Goal: Download file/media

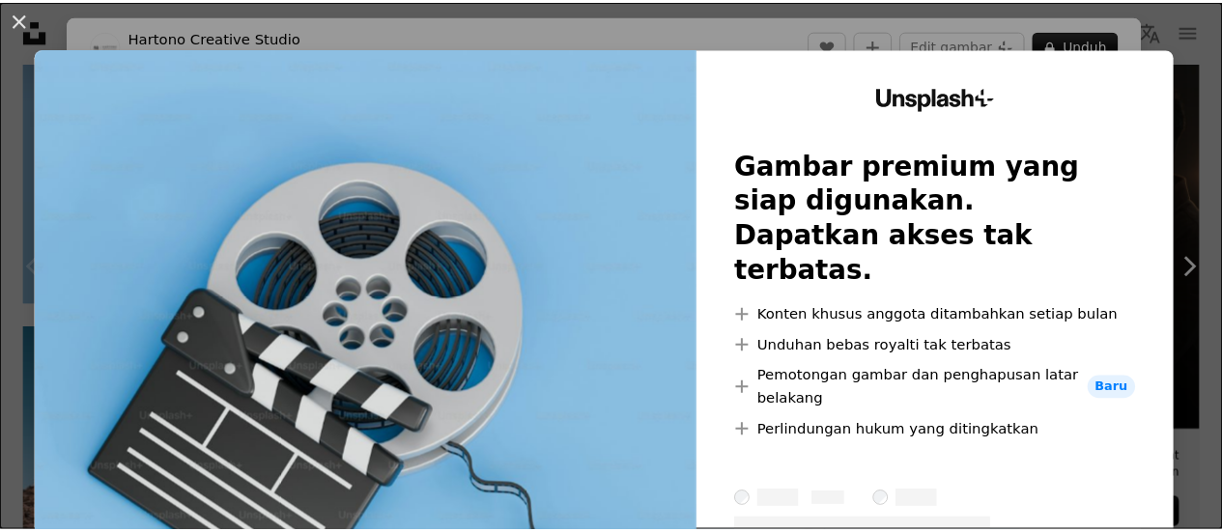
scroll to position [97, 0]
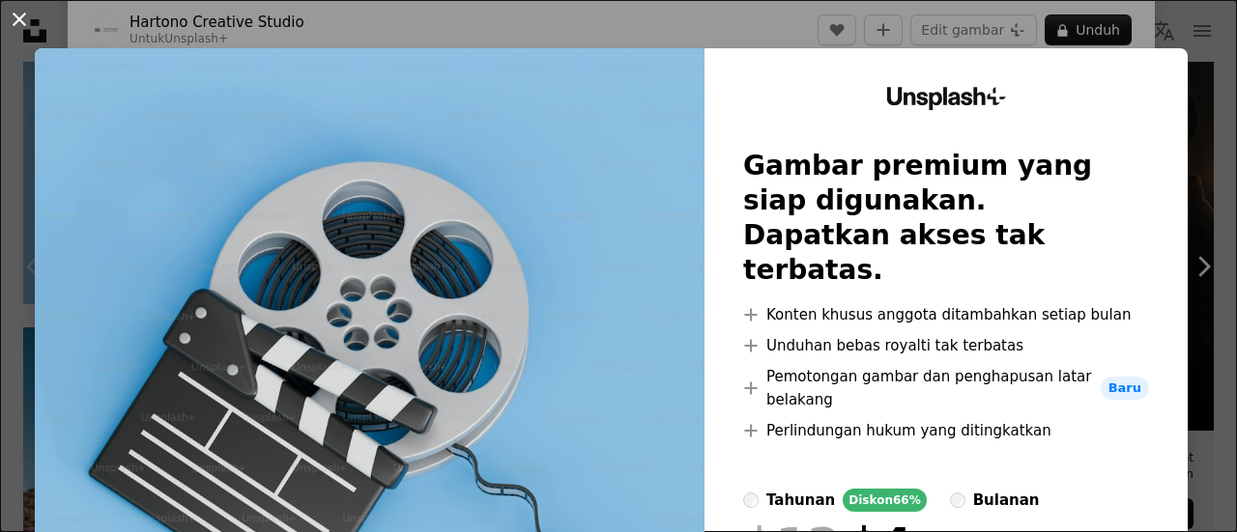
click at [17, 14] on button "An X shape" at bounding box center [19, 19] width 23 height 23
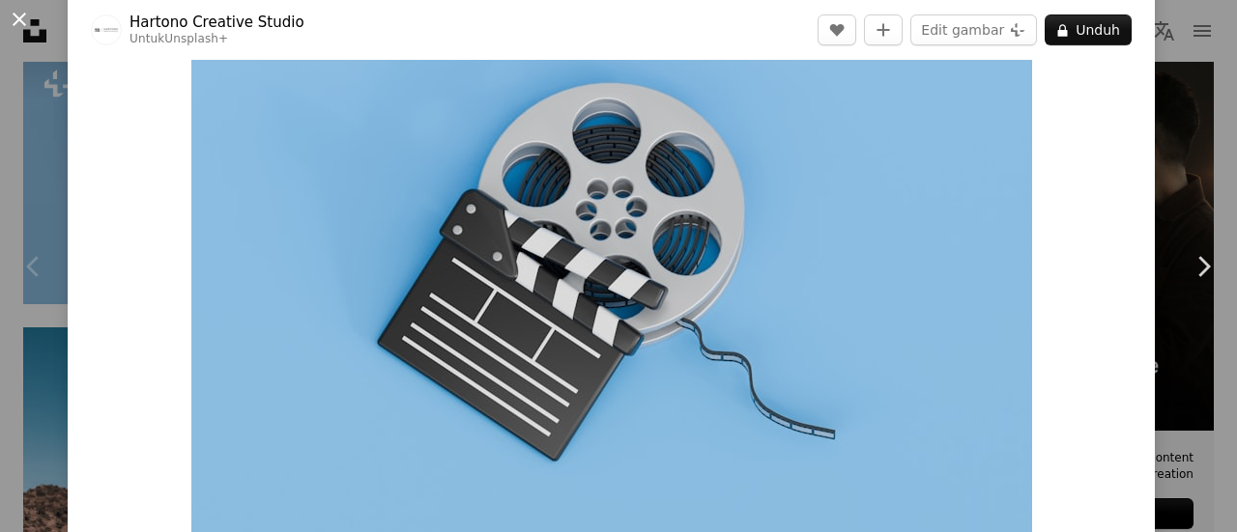
click at [19, 13] on button "An X shape" at bounding box center [19, 19] width 23 height 23
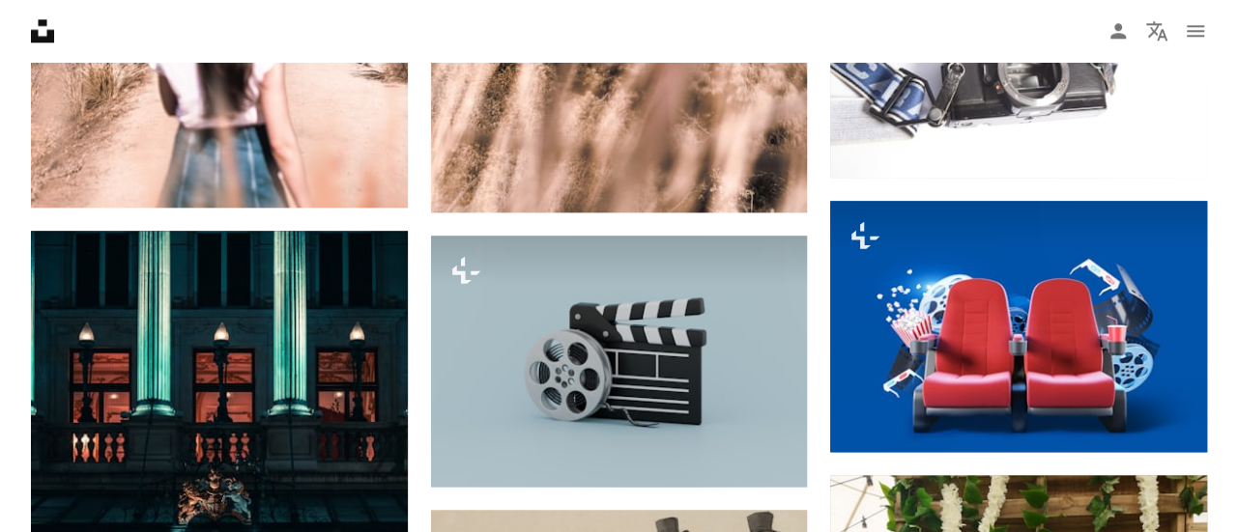
scroll to position [1353, 0]
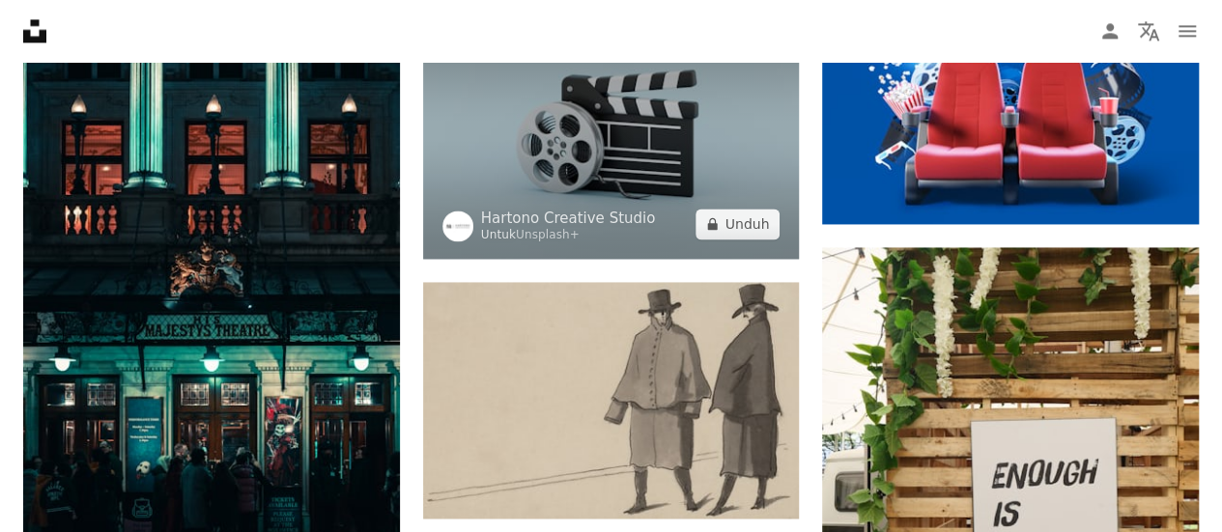
click at [620, 168] on img at bounding box center [611, 133] width 377 height 251
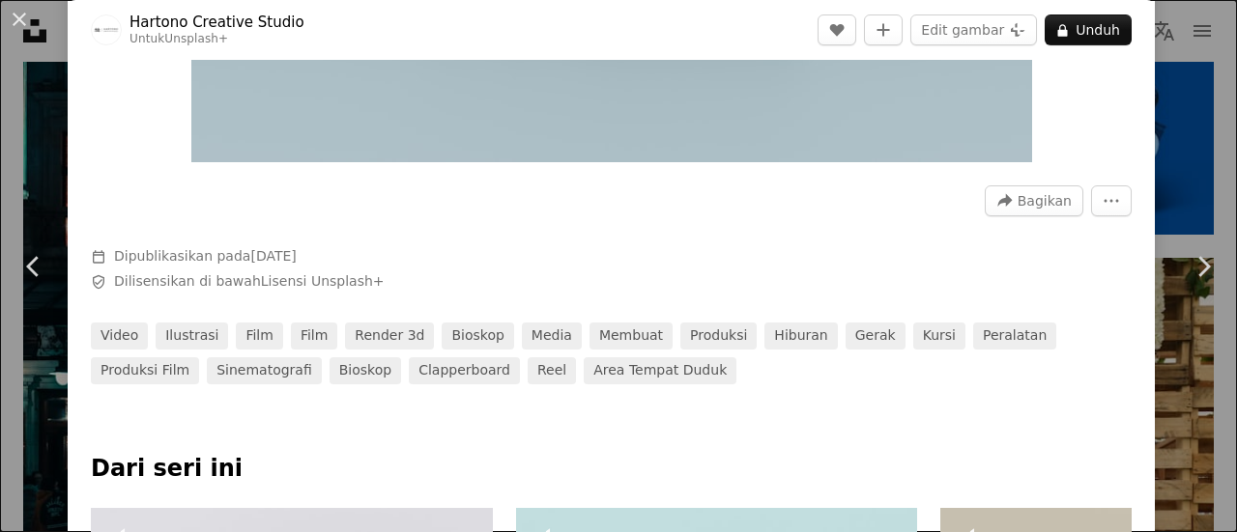
scroll to position [97, 0]
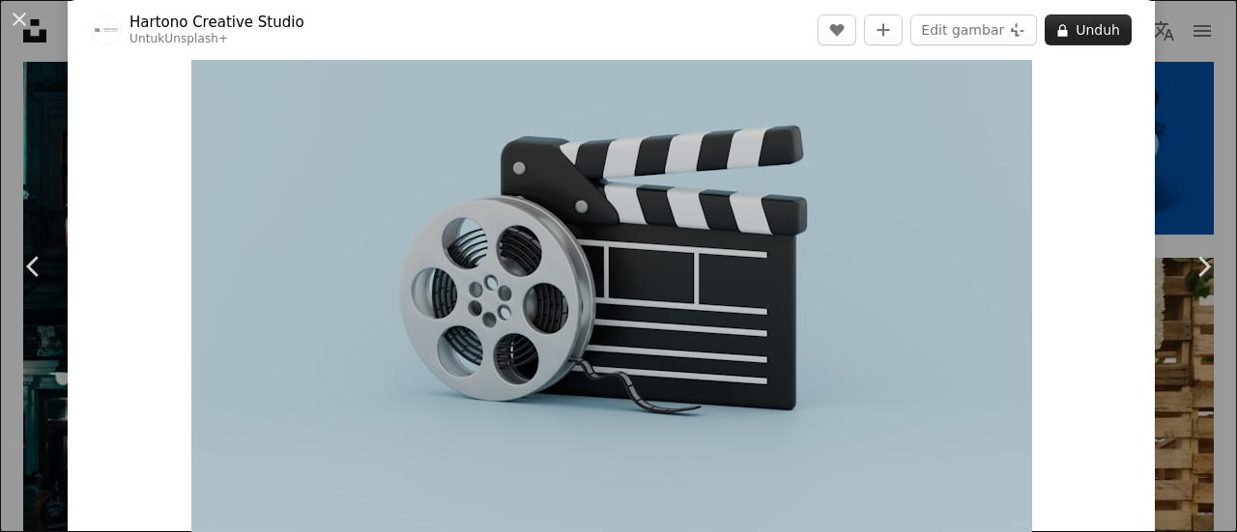
click at [1072, 30] on button "A lock Unduh" at bounding box center [1088, 29] width 87 height 31
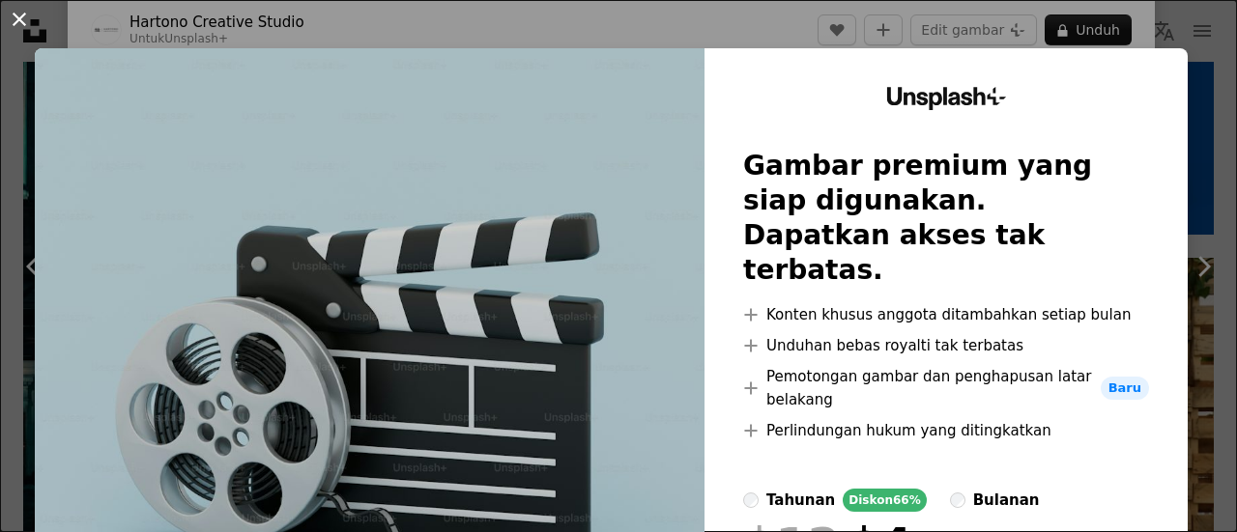
click at [23, 21] on button "An X shape" at bounding box center [19, 19] width 23 height 23
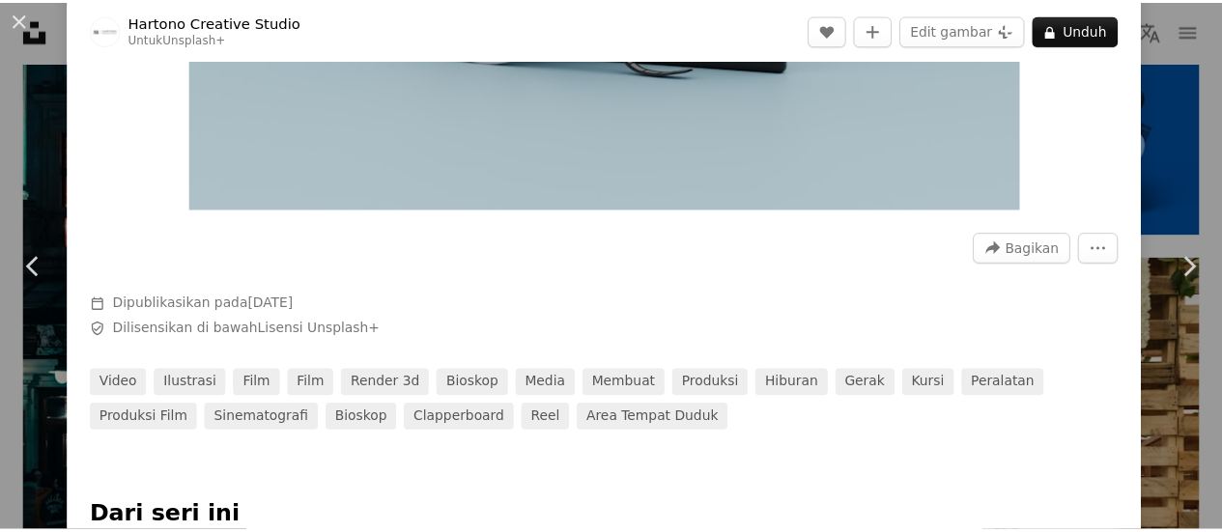
scroll to position [580, 0]
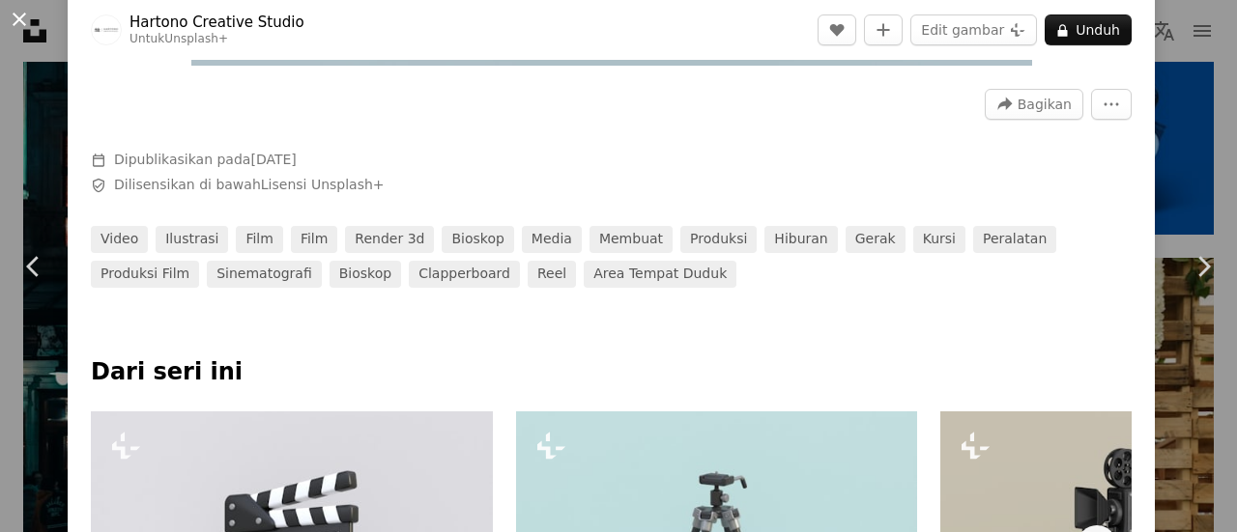
click at [19, 18] on button "An X shape" at bounding box center [19, 19] width 23 height 23
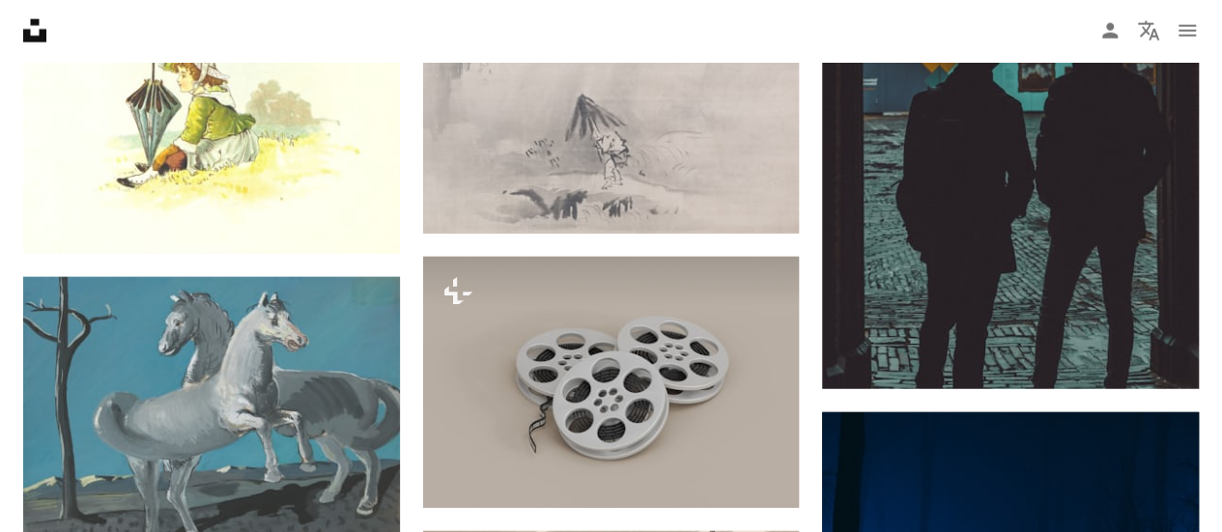
scroll to position [2416, 0]
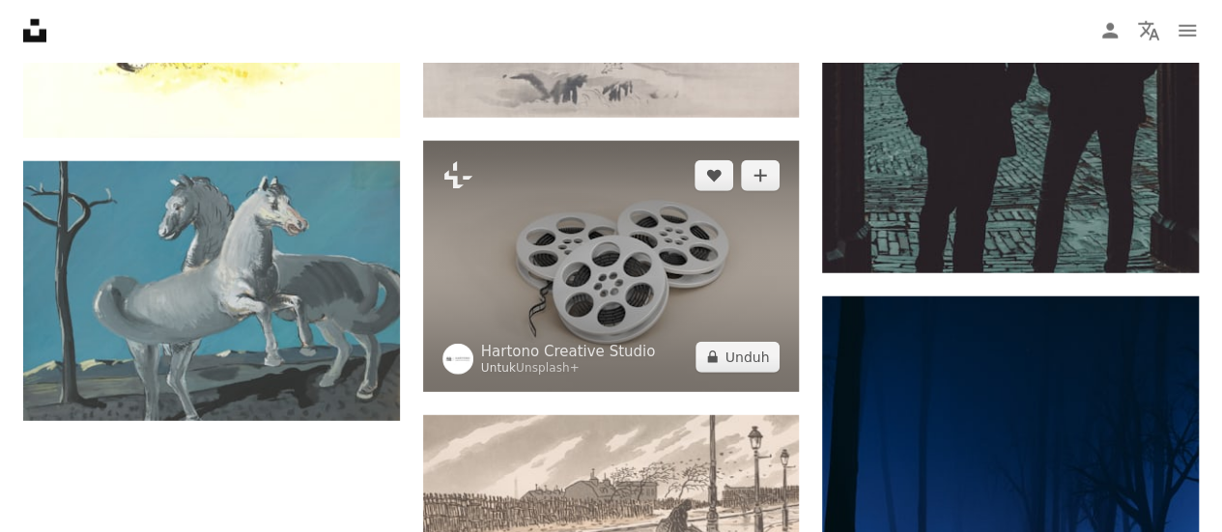
click at [643, 268] on img at bounding box center [611, 266] width 377 height 251
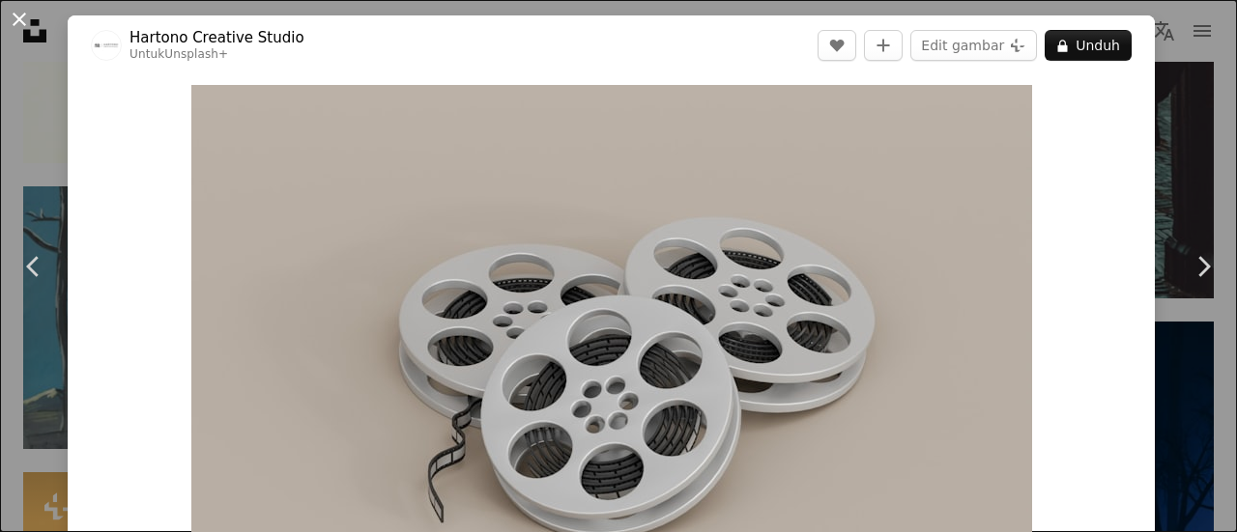
click at [22, 21] on button "An X shape" at bounding box center [19, 19] width 23 height 23
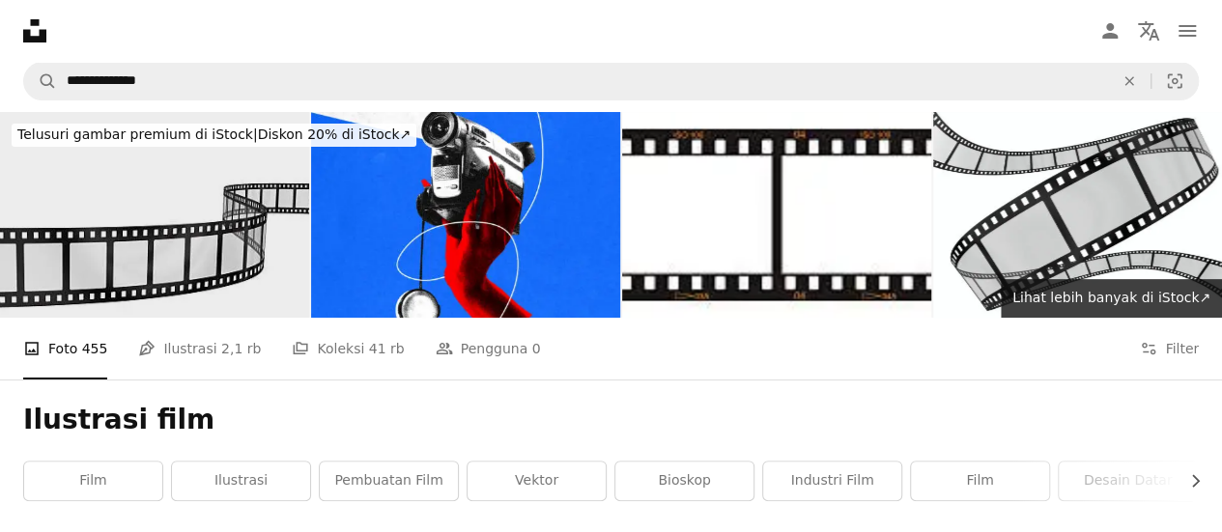
click at [141, 214] on img at bounding box center [154, 215] width 309 height 206
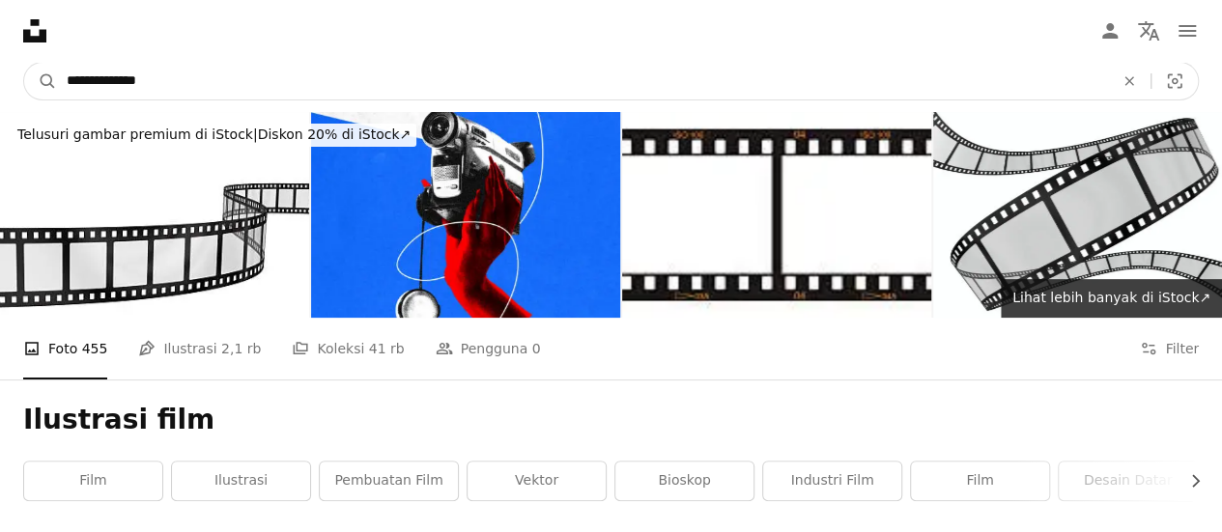
drag, startPoint x: 166, startPoint y: 75, endPoint x: 114, endPoint y: 84, distance: 52.9
click at [114, 84] on input "**********" at bounding box center [582, 81] width 1051 height 37
type input "**********"
click button "A magnifying glass" at bounding box center [40, 81] width 33 height 37
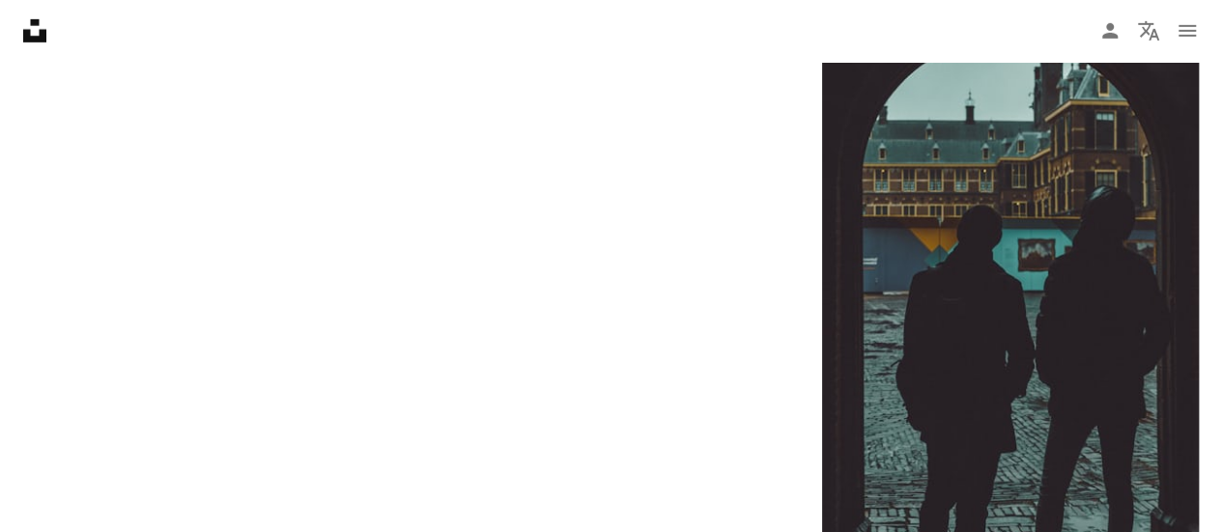
scroll to position [3092, 0]
